Goal: Information Seeking & Learning: Learn about a topic

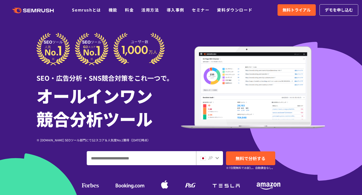
click at [121, 161] on input "ドメイン、キーワードまたはURLを入力してください" at bounding box center [141, 159] width 109 height 14
click at [116, 162] on input "ドメイン、キーワードまたはURLを入力してください" at bounding box center [141, 159] width 109 height 14
click at [164, 159] on input "ドメイン、キーワードまたはURLを入力してください" at bounding box center [141, 159] width 109 height 14
type input "******"
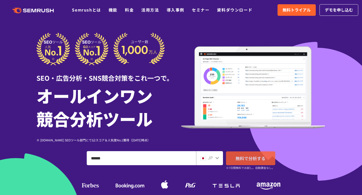
click at [256, 155] on span "無料で分析する" at bounding box center [250, 158] width 30 height 6
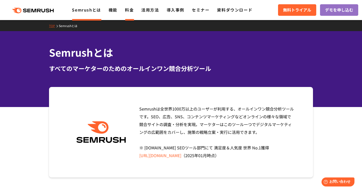
click at [128, 10] on link "料金" at bounding box center [129, 10] width 9 height 6
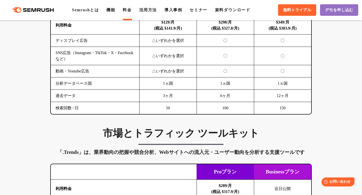
scroll to position [741, 0]
